Goal: Task Accomplishment & Management: Use online tool/utility

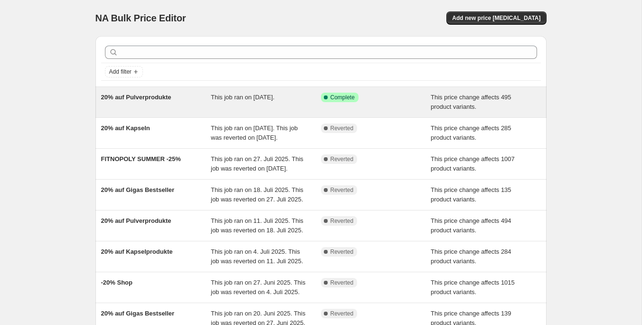
click at [265, 109] on div "This job ran on [DATE]." at bounding box center [266, 102] width 110 height 19
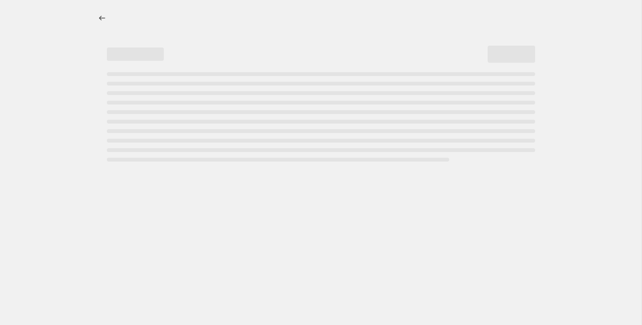
select select "pcap"
select select "no_change"
select select "not_equal"
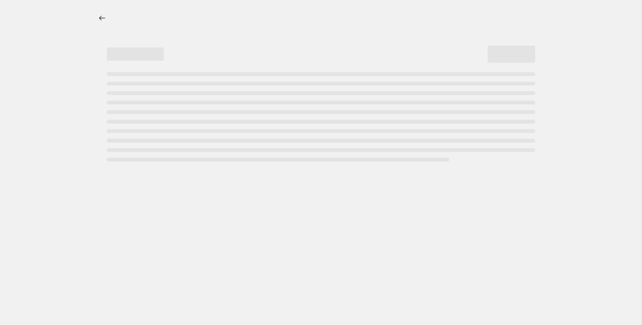
select select "not_equal"
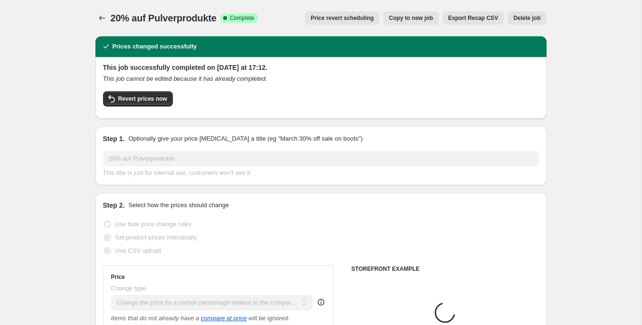
select select "collection"
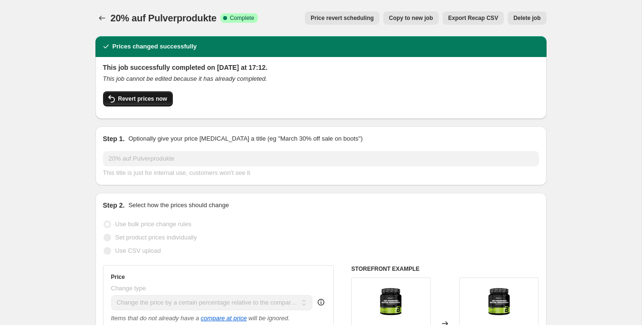
click at [141, 98] on span "Revert prices now" at bounding box center [142, 99] width 49 height 8
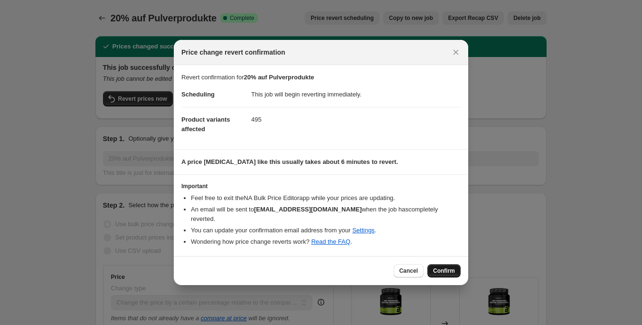
click at [440, 267] on span "Confirm" at bounding box center [444, 271] width 22 height 8
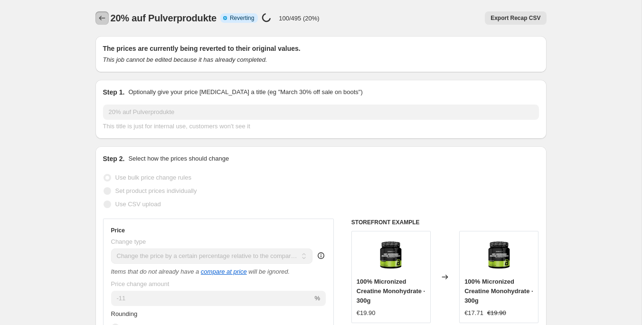
click at [104, 15] on icon "Price change jobs" at bounding box center [101, 17] width 9 height 9
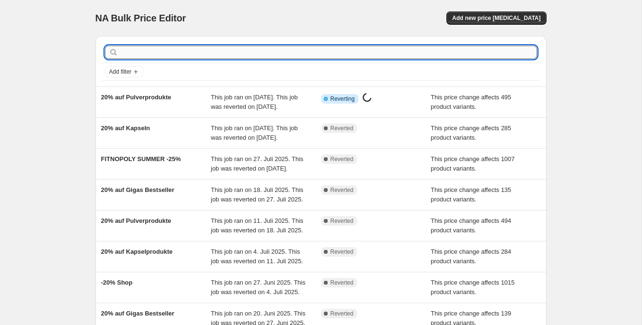
click at [228, 55] on input "text" at bounding box center [328, 52] width 417 height 13
type input "workout"
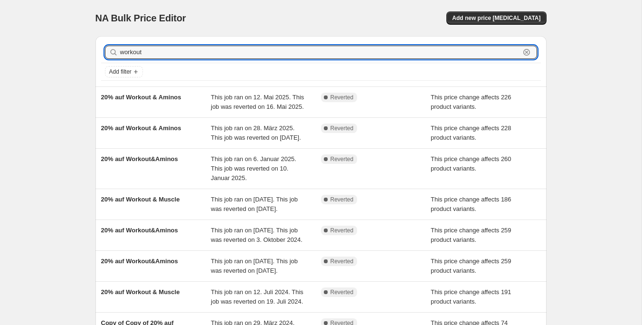
drag, startPoint x: 149, startPoint y: 53, endPoint x: 112, endPoint y: 53, distance: 37.0
click at [112, 53] on div "workout Clear" at bounding box center [321, 52] width 432 height 13
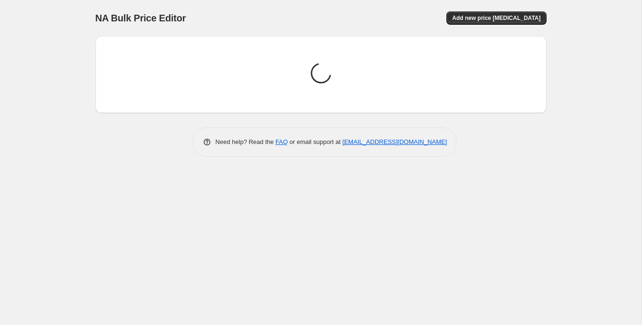
click at [587, 197] on div "NA Bulk Price Editor. This page is ready NA Bulk Price Editor Add new price [ME…" at bounding box center [321, 162] width 642 height 325
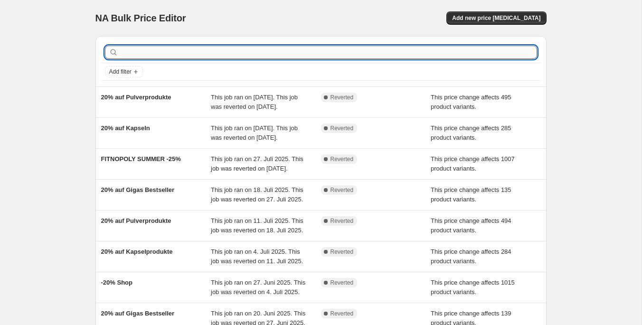
click at [188, 48] on input "text" at bounding box center [328, 52] width 417 height 13
type input "w"
click at [166, 56] on input "text" at bounding box center [328, 52] width 417 height 13
type input "worko"
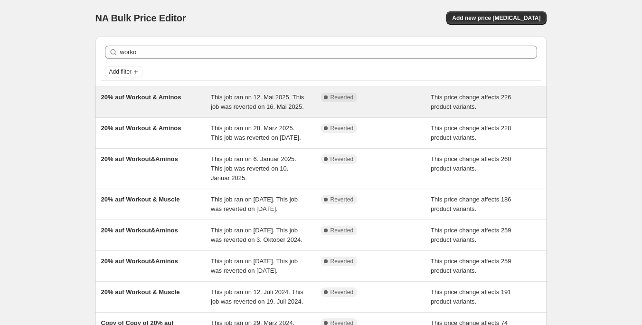
click at [139, 104] on div "20% auf Workout & Aminos" at bounding box center [156, 102] width 110 height 19
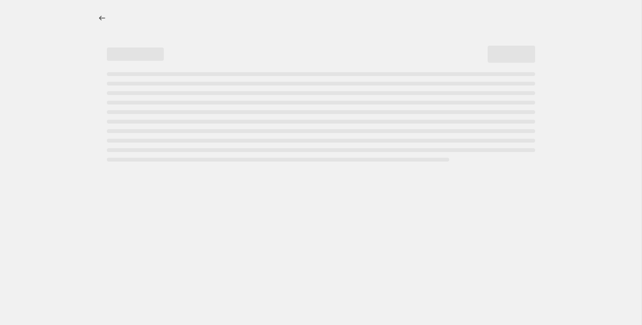
select select "pcap"
select select "no_change"
select select "collection"
select select "not_equal"
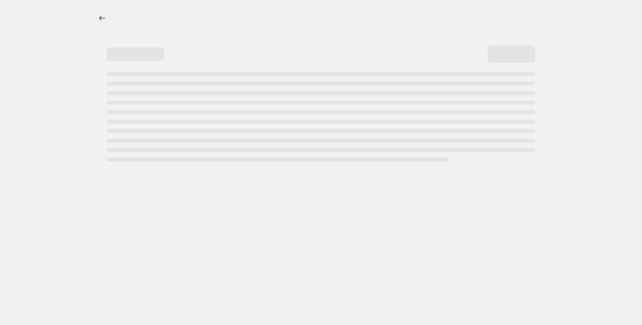
select select "collection"
select select "not_equal"
select select "collection"
select select "not_equal"
select select "collection"
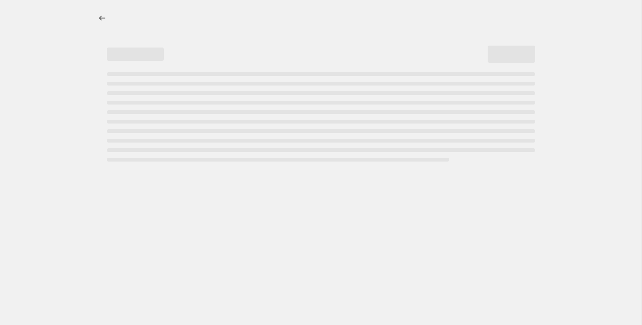
select select "not_equal"
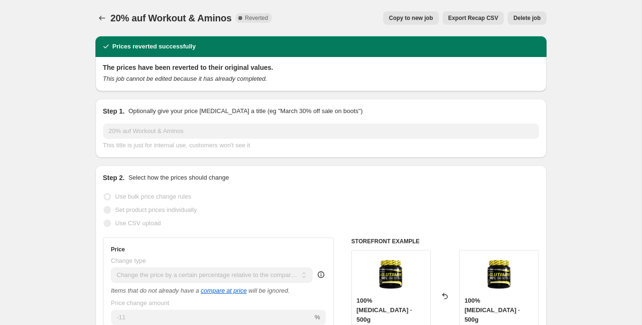
click at [409, 19] on span "Copy to new job" at bounding box center [411, 18] width 44 height 8
select select "pcap"
select select "no_change"
select select "collection"
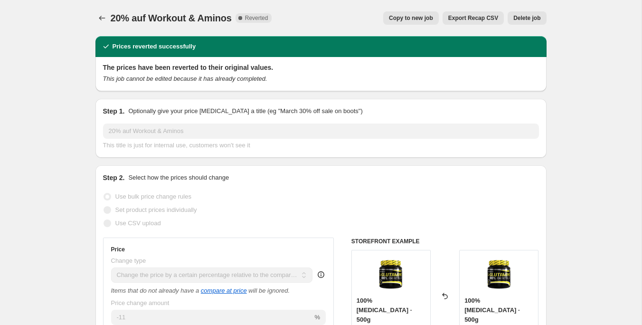
select select "not_equal"
select select "collection"
select select "not_equal"
select select "collection"
select select "not_equal"
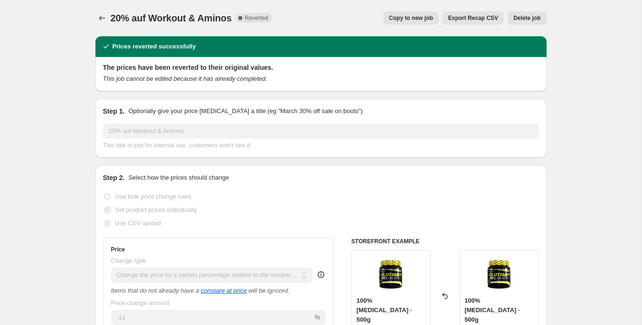
select select "collection"
select select "not_equal"
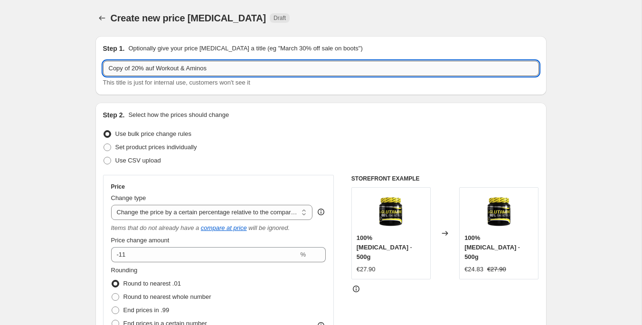
click at [135, 70] on input "Copy of 20% auf Workout & Aminos" at bounding box center [321, 68] width 436 height 15
click at [133, 68] on input "Copy of 20% auf Workout & Aminos" at bounding box center [321, 68] width 436 height 15
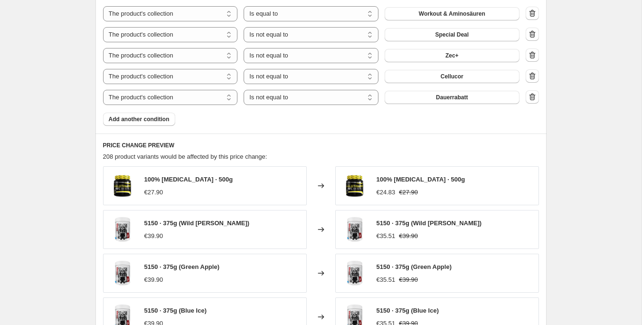
scroll to position [823, 0]
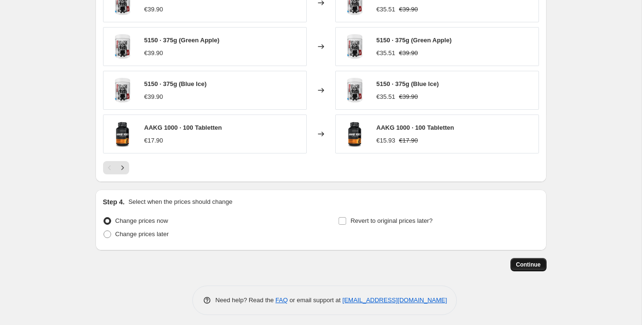
type input "20% auf Workout & Aminos"
click at [536, 264] on span "Continue" at bounding box center [528, 265] width 25 height 8
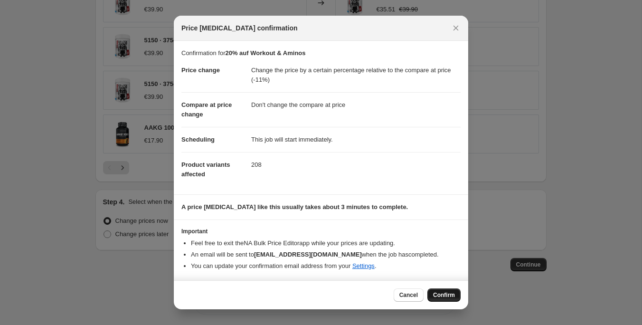
click at [447, 296] on span "Confirm" at bounding box center [444, 295] width 22 height 8
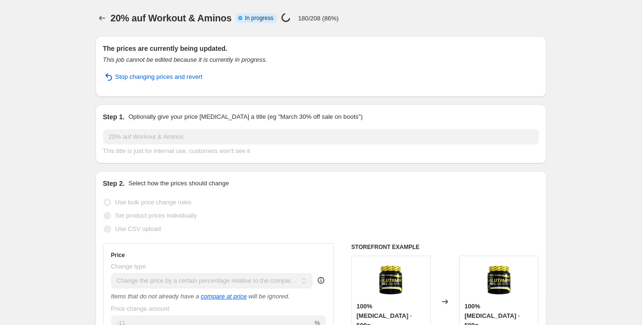
select select "pcap"
select select "no_change"
select select "collection"
select select "not_equal"
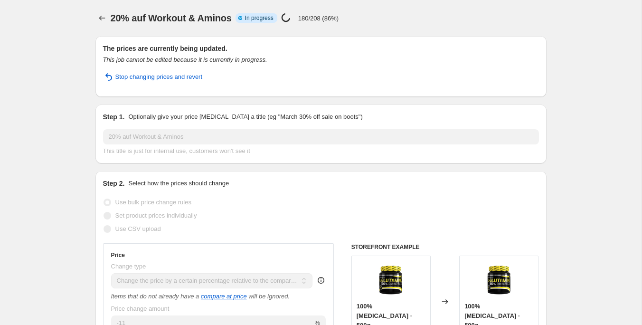
select select "collection"
select select "not_equal"
select select "collection"
select select "not_equal"
select select "collection"
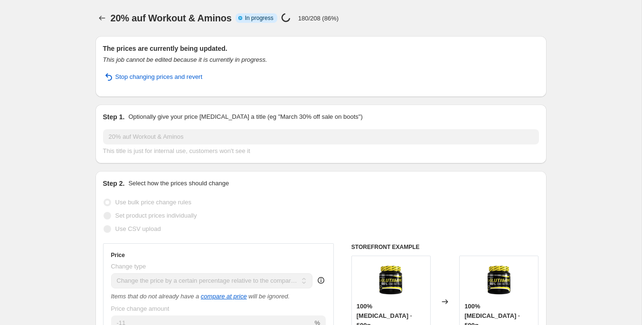
select select "not_equal"
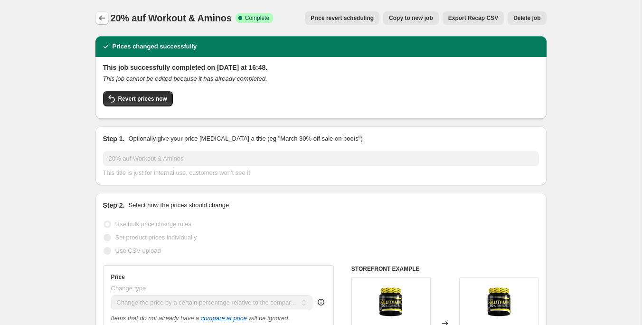
click at [100, 14] on icon "Price change jobs" at bounding box center [101, 17] width 9 height 9
